Goal: Communication & Community: Ask a question

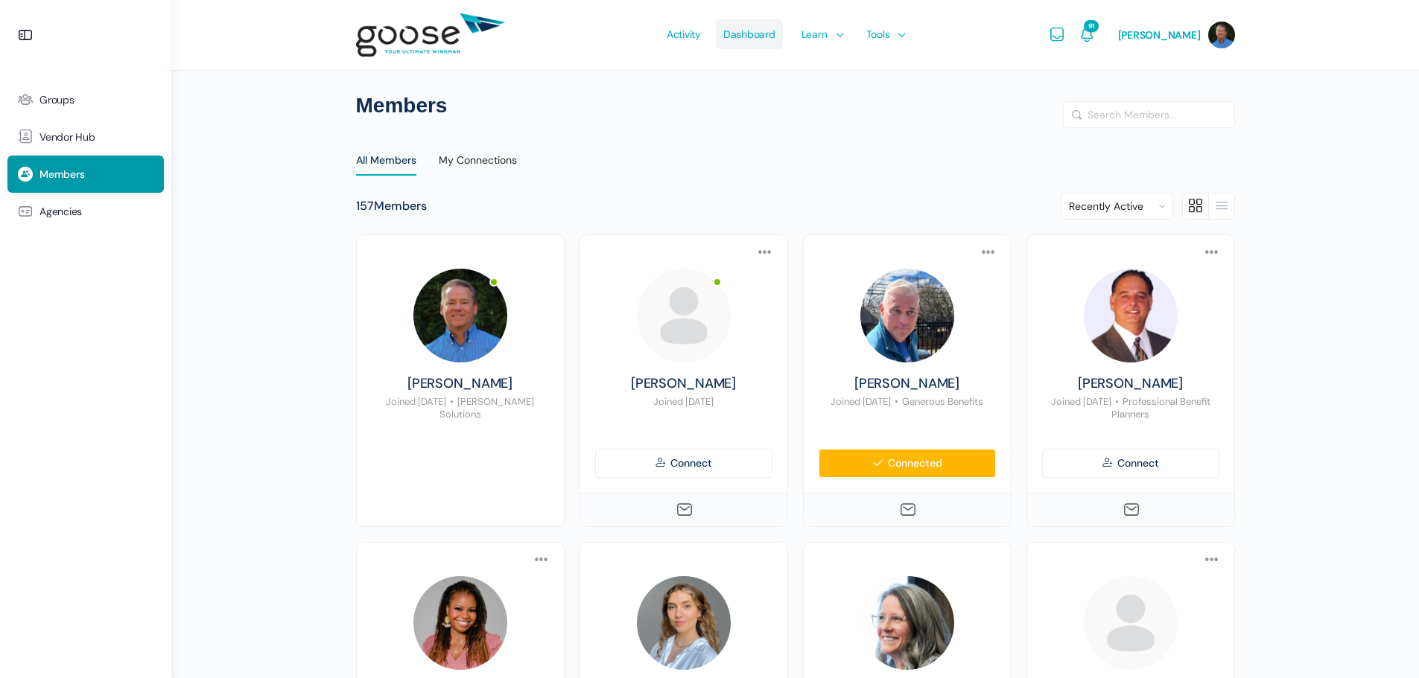
click at [757, 34] on span "Dashboard" at bounding box center [749, 34] width 52 height 70
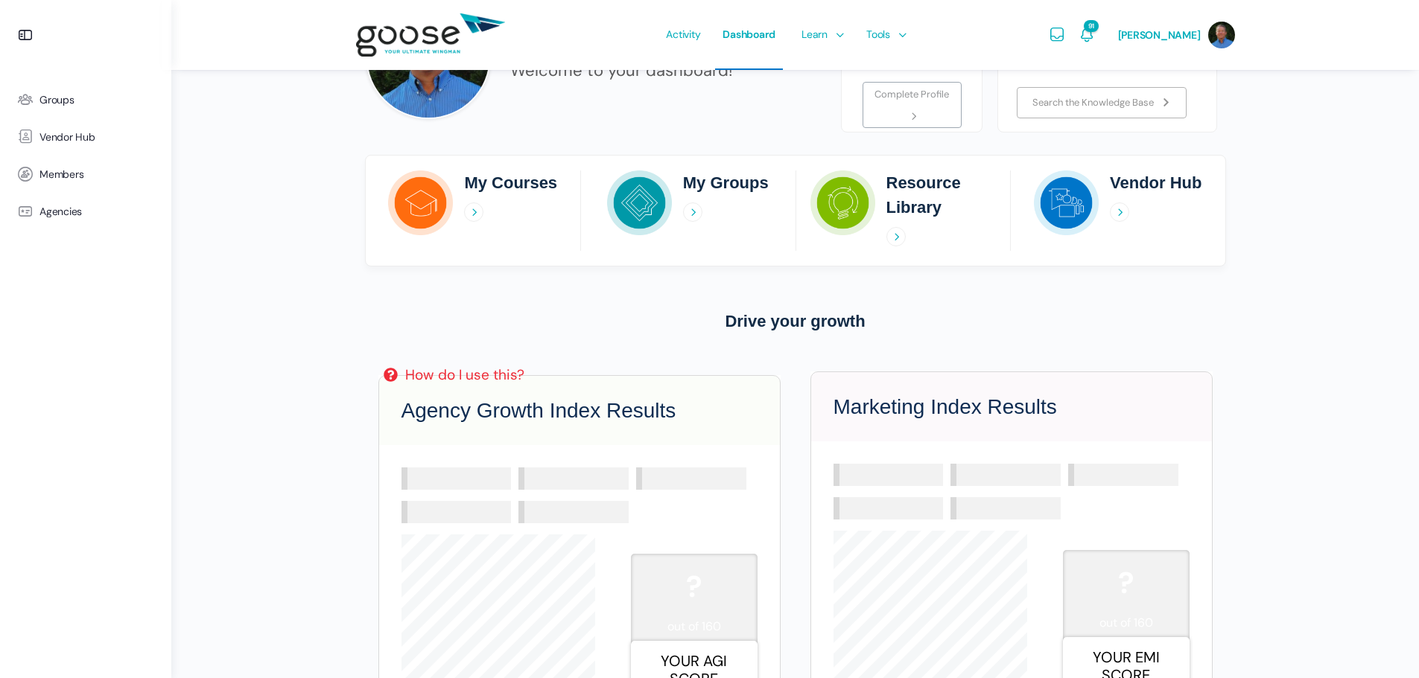
scroll to position [149, 0]
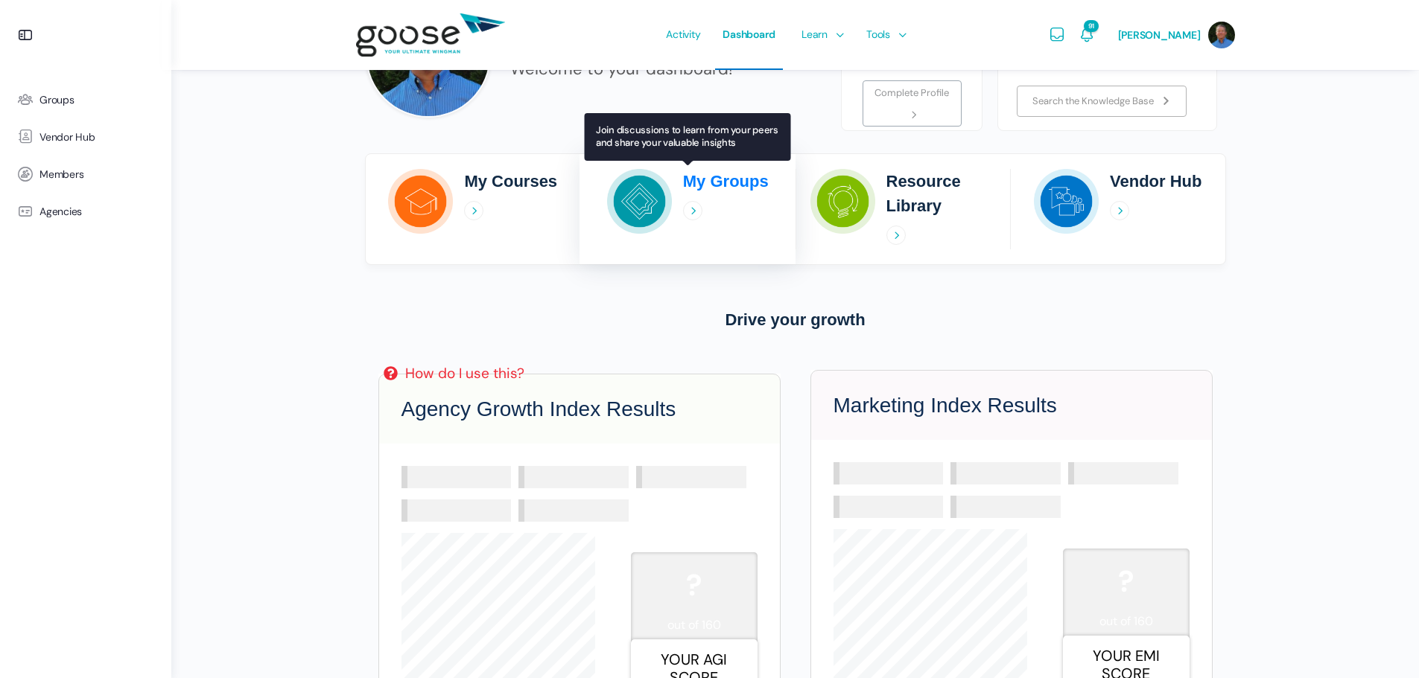
click at [728, 179] on h2 "My Groups" at bounding box center [726, 181] width 86 height 25
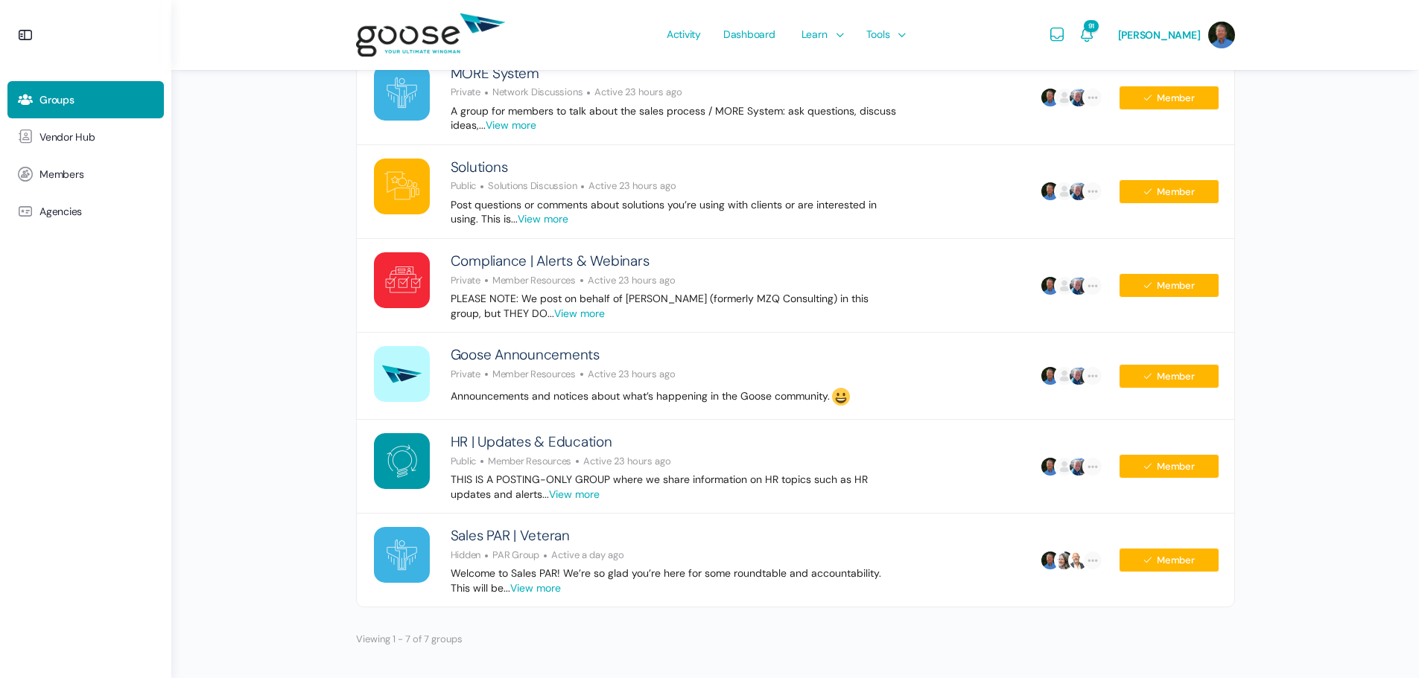
scroll to position [283, 0]
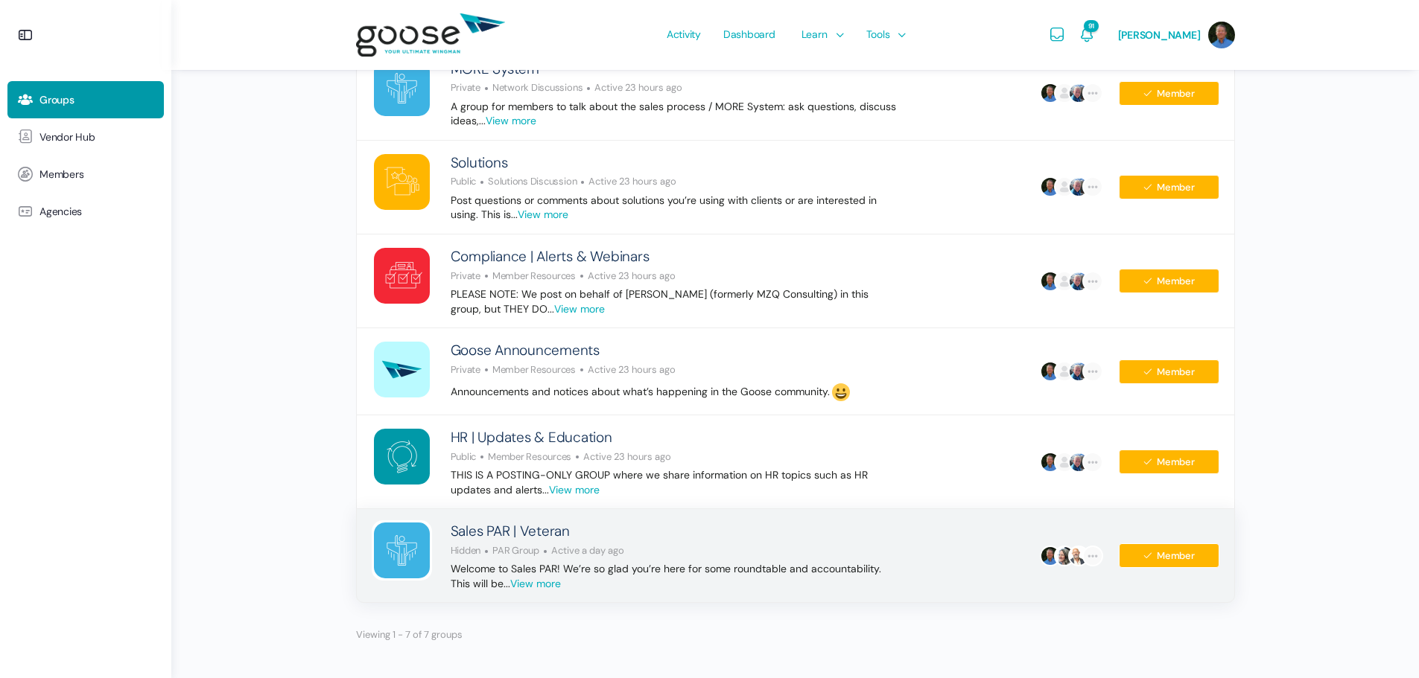
click at [555, 570] on p "Welcome to Sales PAR! We’re so glad you’re here for some roundtable and account…" at bounding box center [674, 576] width 447 height 29
click at [549, 587] on link "View more" at bounding box center [535, 584] width 51 height 15
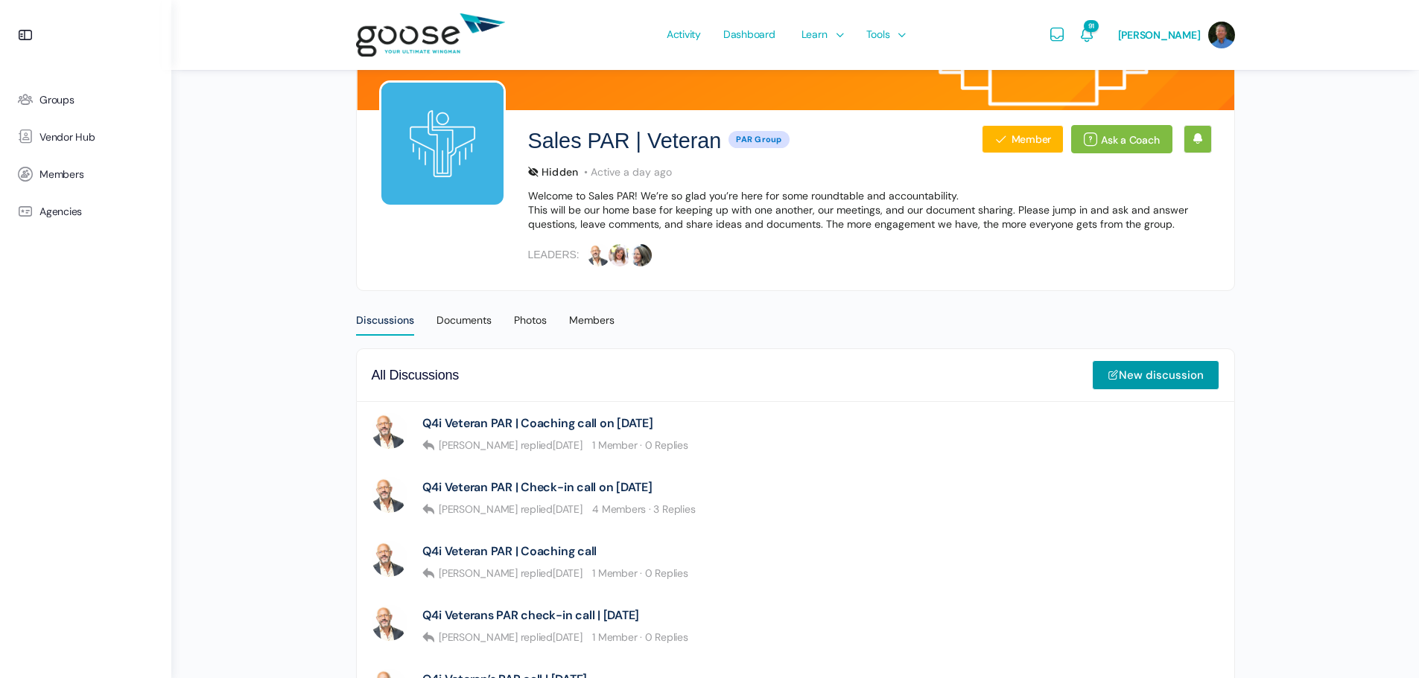
scroll to position [149, 0]
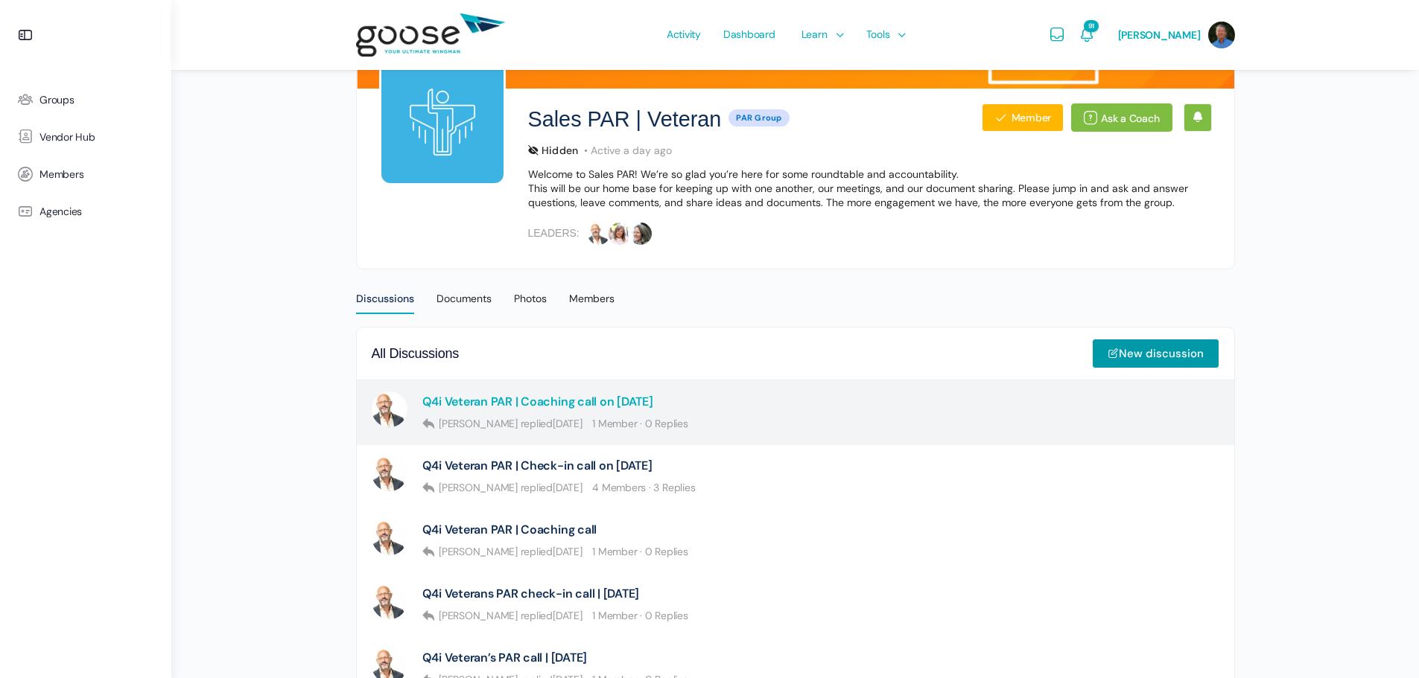
click at [556, 401] on link "Q4i Veteran PAR | Coaching call on September 5" at bounding box center [537, 402] width 231 height 14
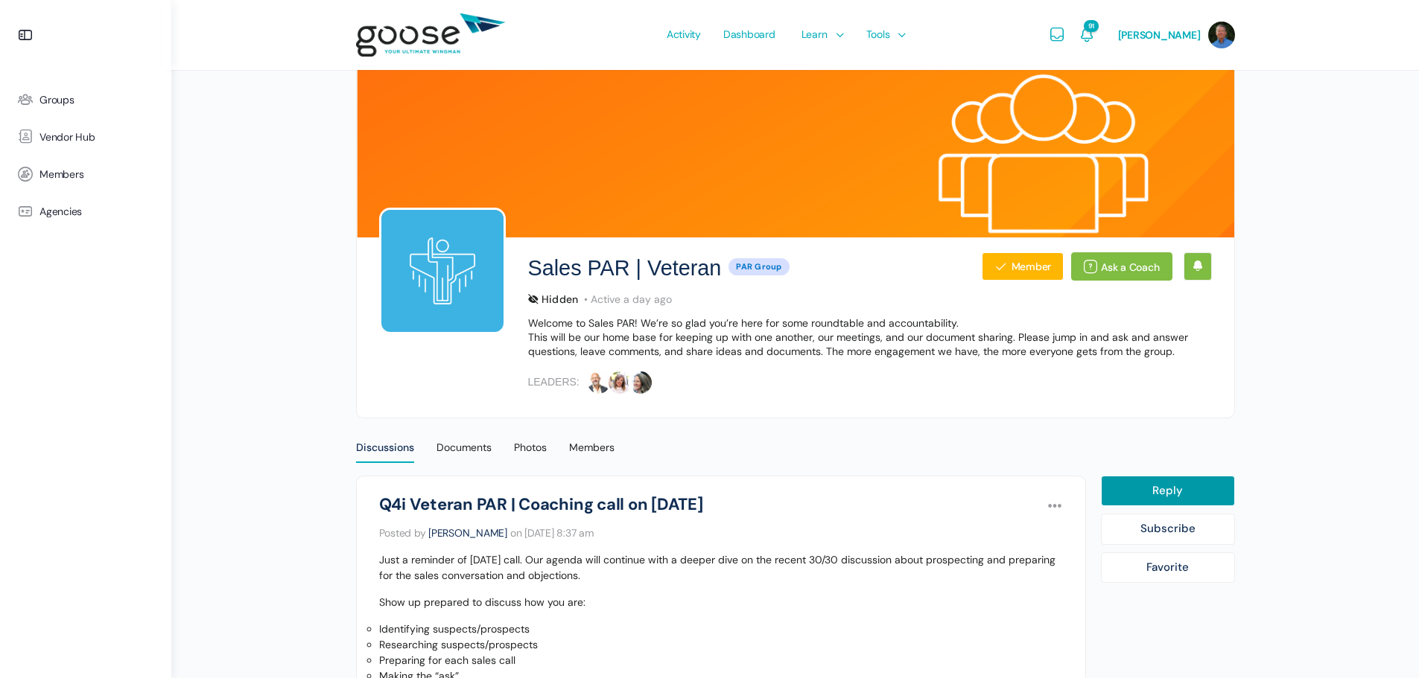
click at [404, 32] on img at bounding box center [430, 35] width 149 height 59
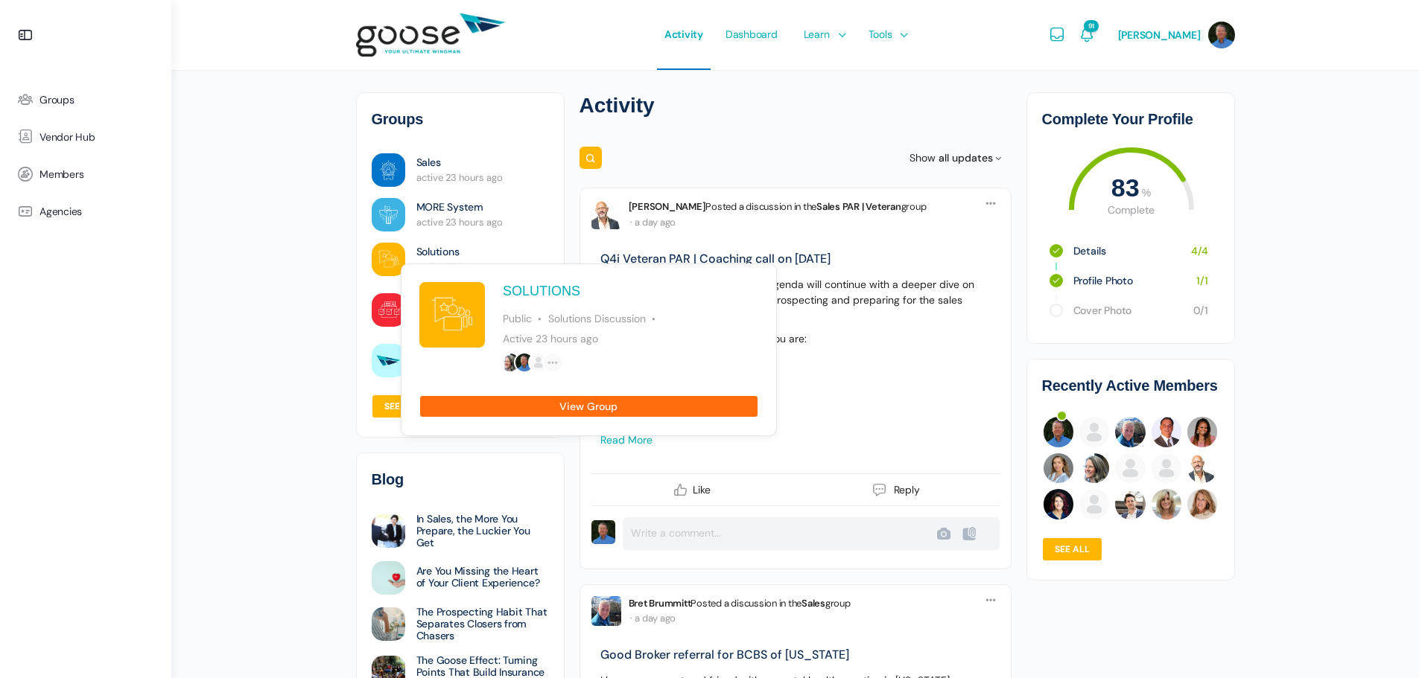
click at [572, 409] on link "View Group" at bounding box center [588, 406] width 339 height 22
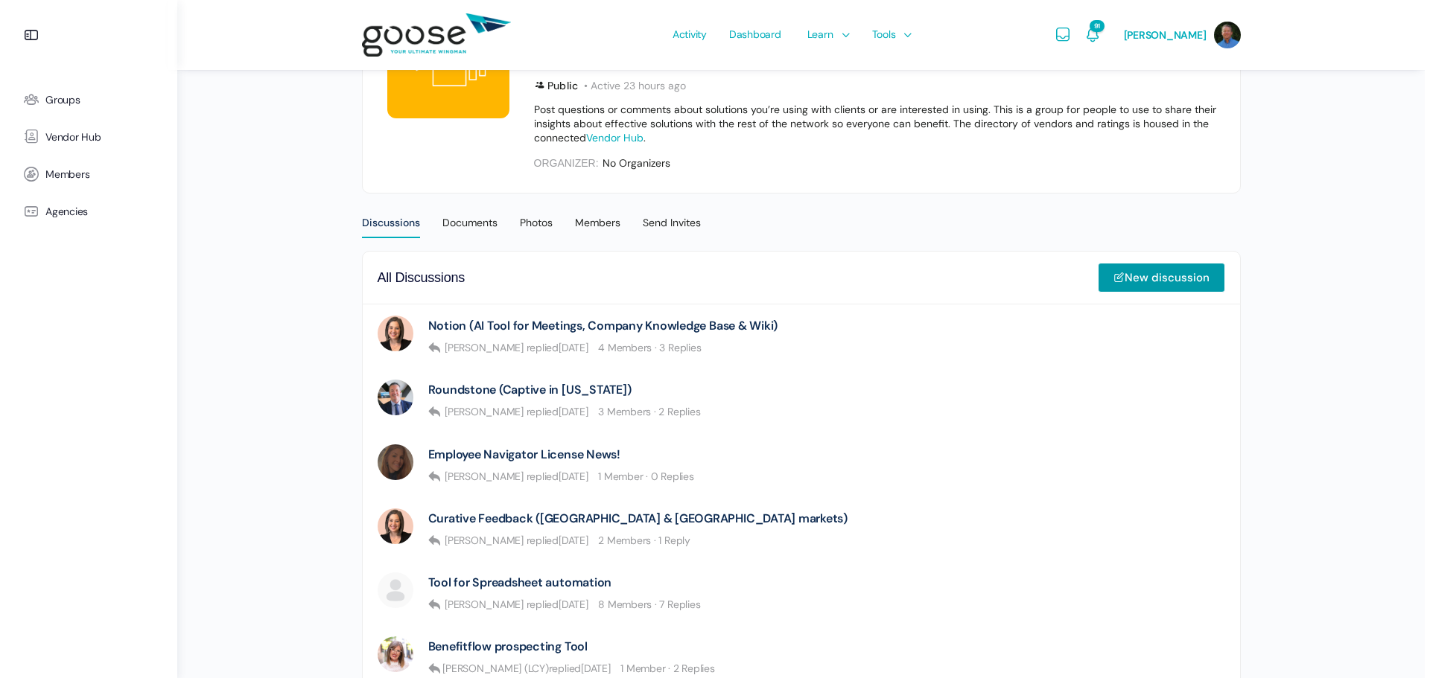
scroll to position [223, 0]
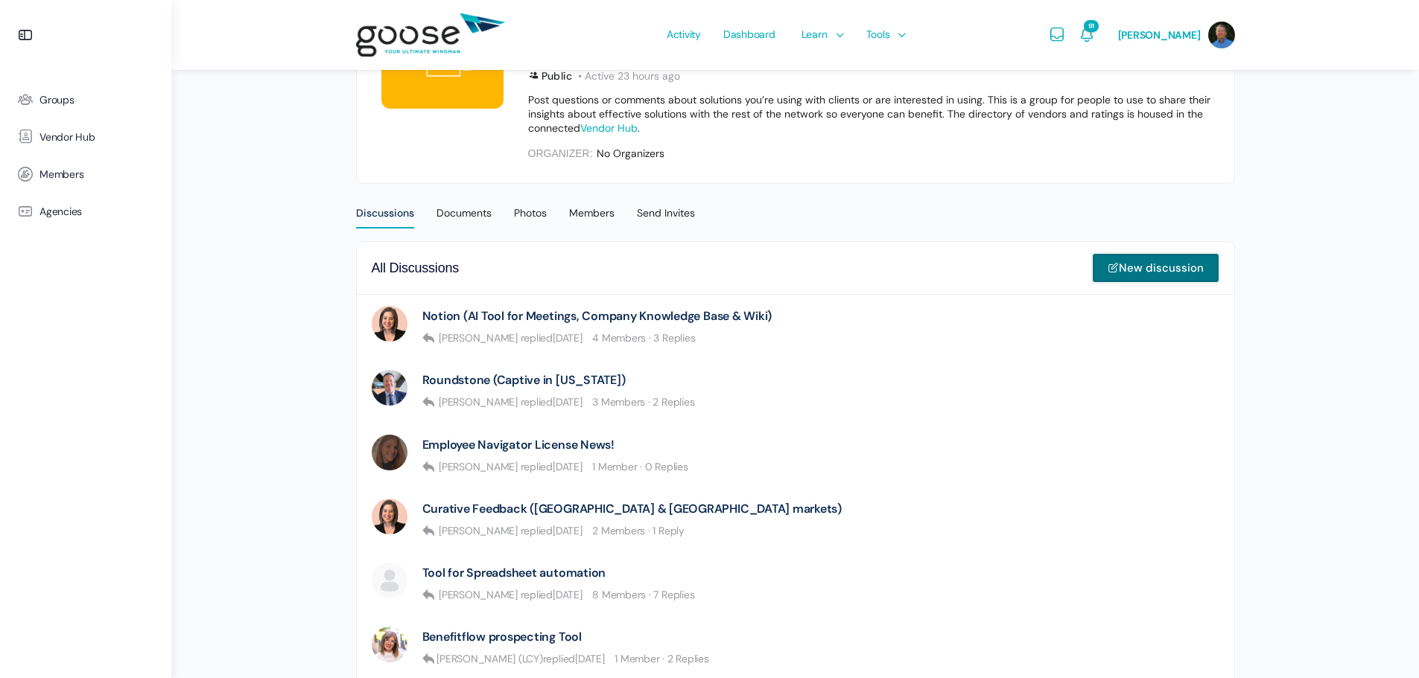
click at [1154, 268] on link "New discussion" at bounding box center [1155, 268] width 127 height 30
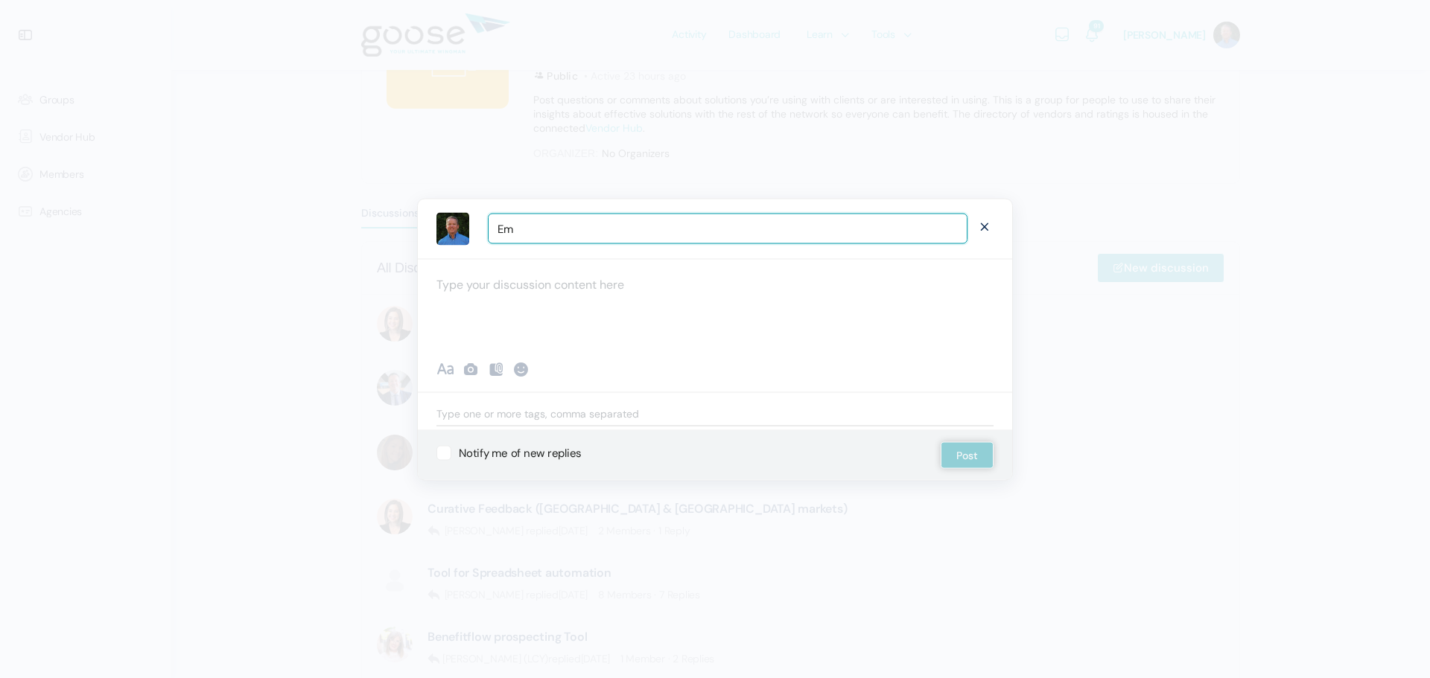
type input "E"
type input "Benefits Scorecard?"
click at [576, 277] on div at bounding box center [715, 302] width 594 height 89
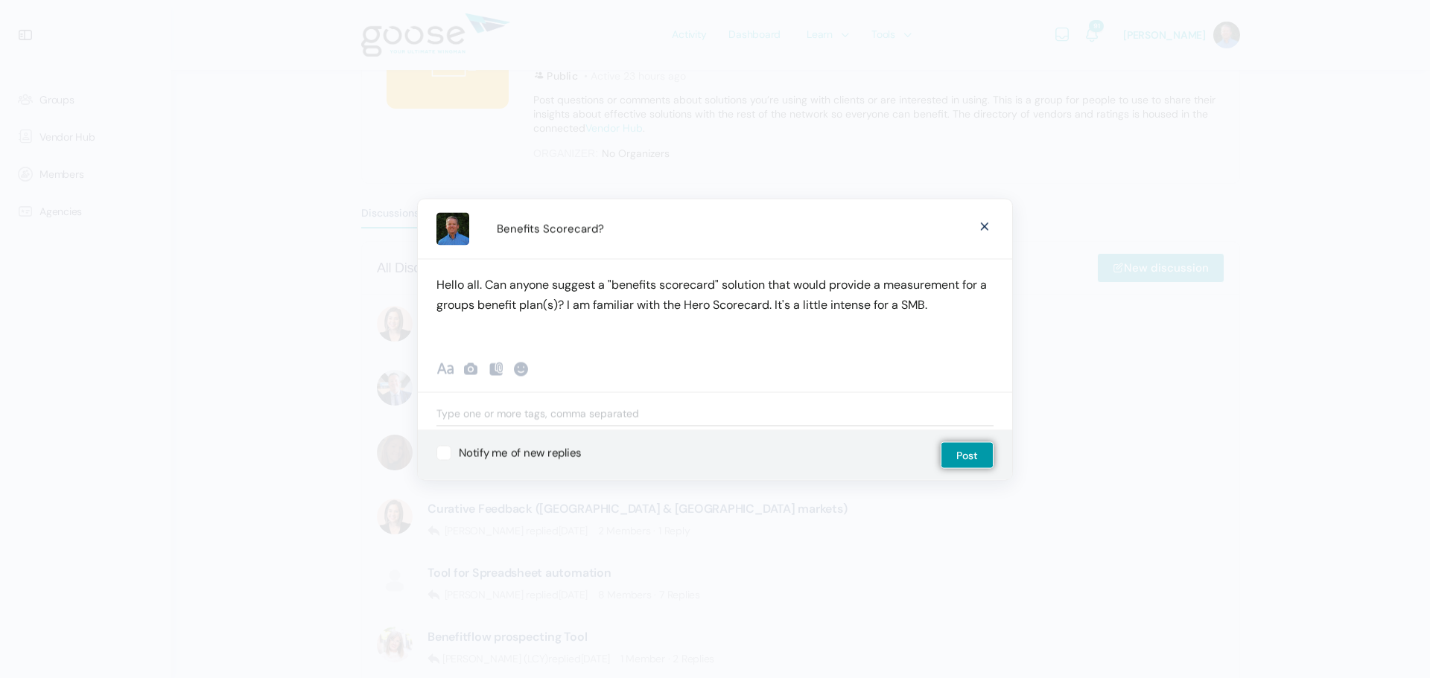
click at [454, 331] on div "Hello all. Can anyone suggest a "benefits scorecard" solution that would provid…" at bounding box center [715, 302] width 594 height 89
click at [433, 332] on div "Hello all. Can anyone suggest a "benefits scorecard" solution that would provid…" at bounding box center [715, 302] width 594 height 89
click at [433, 334] on div "Hello all. Can anyone suggest a "benefits scorecard" solution that would provid…" at bounding box center [715, 302] width 594 height 89
click at [941, 306] on p "Hello all. Can anyone suggest a "benefits scorecard" solution that would provid…" at bounding box center [714, 294] width 557 height 40
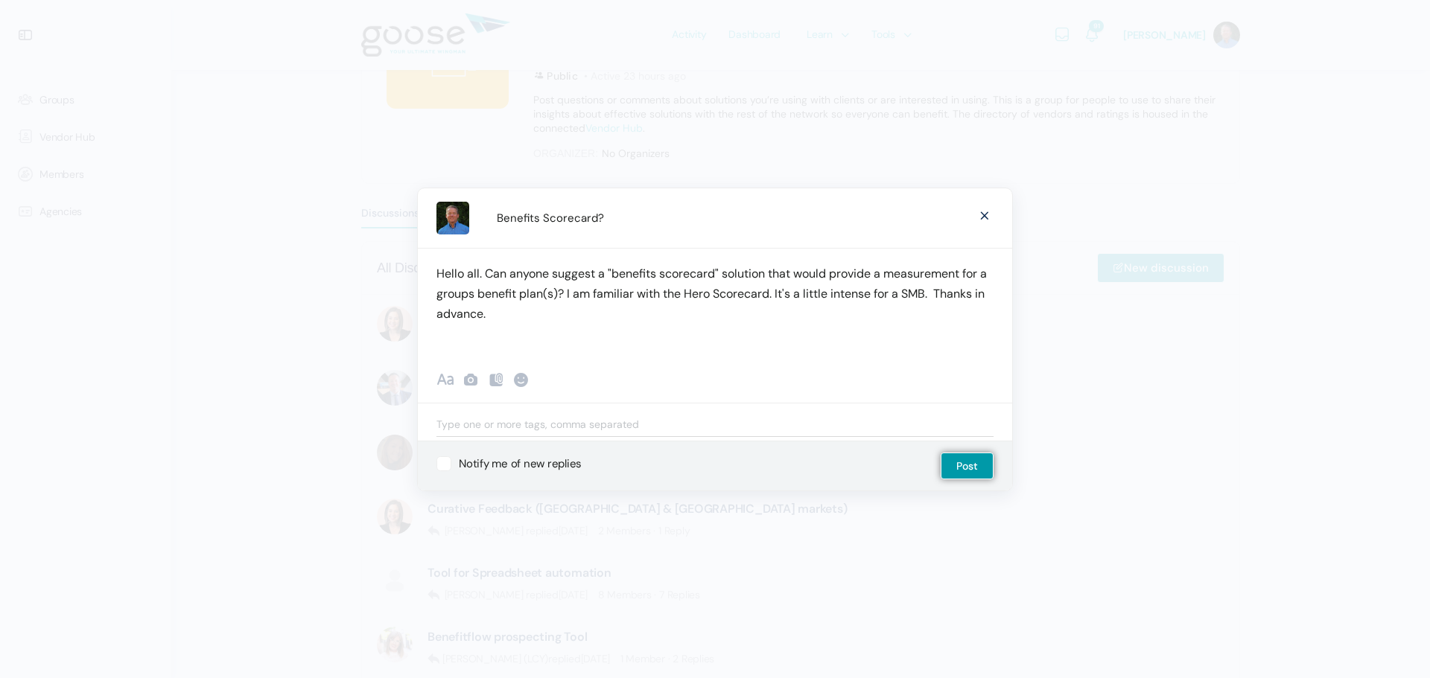
click at [939, 298] on p "Hello all. Can anyone suggest a "benefits scorecard" solution that would provid…" at bounding box center [714, 294] width 557 height 60
click at [562, 294] on p "Hello all. Can anyone suggest a "benefits scorecard" solution that would provid…" at bounding box center [714, 280] width 557 height 40
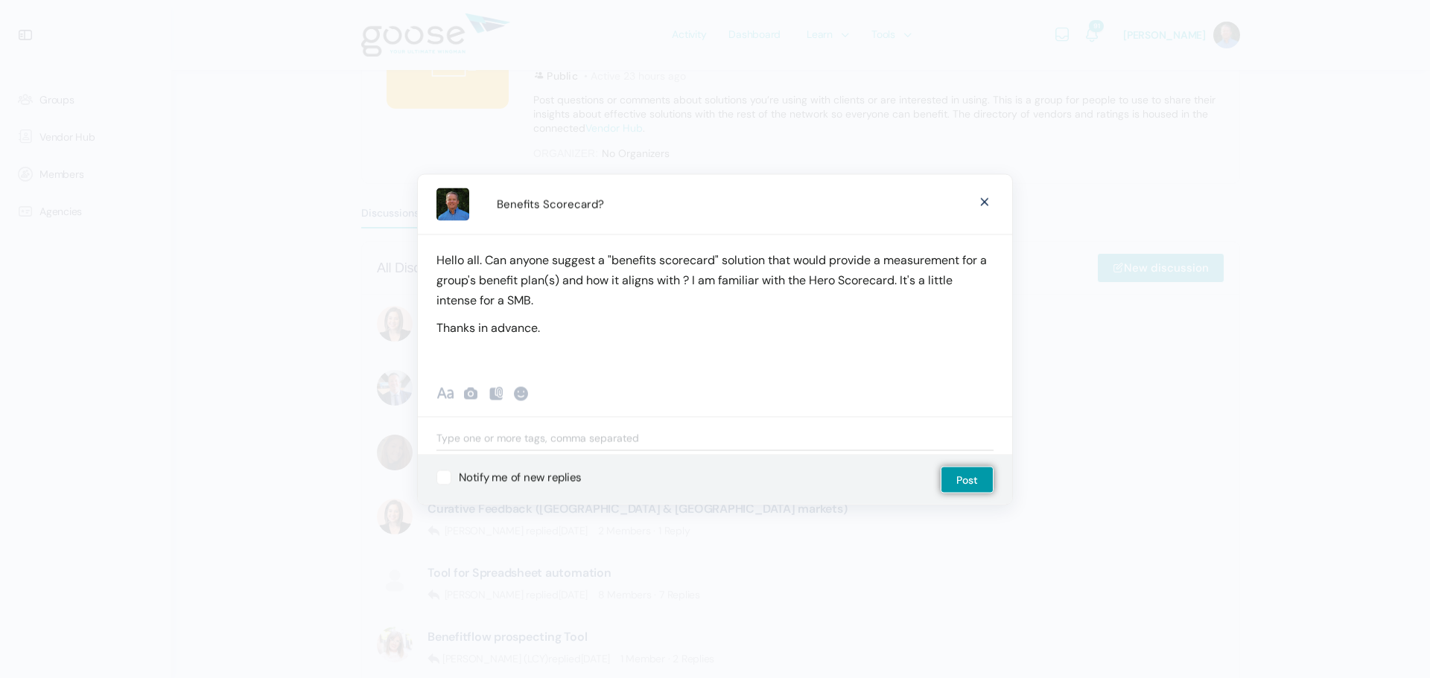
click at [682, 285] on p "Hello all. Can anyone suggest a "benefits scorecard" solution that would provid…" at bounding box center [714, 279] width 557 height 60
click at [762, 304] on p "Hello all. Can anyone suggest a "benefits scorecard" solution that would provid…" at bounding box center [714, 279] width 557 height 60
click at [548, 334] on p "Thanks in advance." at bounding box center [714, 327] width 557 height 20
click at [547, 330] on p "Thanks in advance." at bounding box center [714, 327] width 557 height 20
click at [950, 476] on button "Post" at bounding box center [967, 479] width 53 height 27
